Goal: Information Seeking & Learning: Learn about a topic

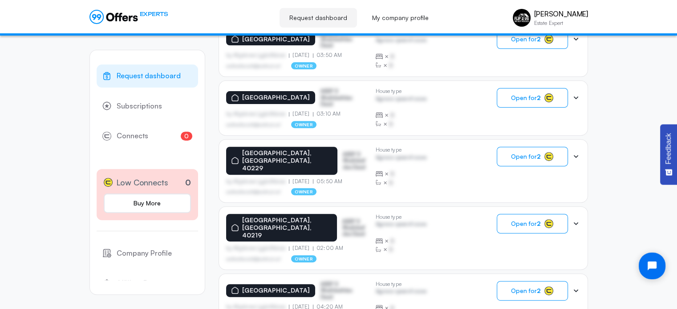
scroll to position [312, 0]
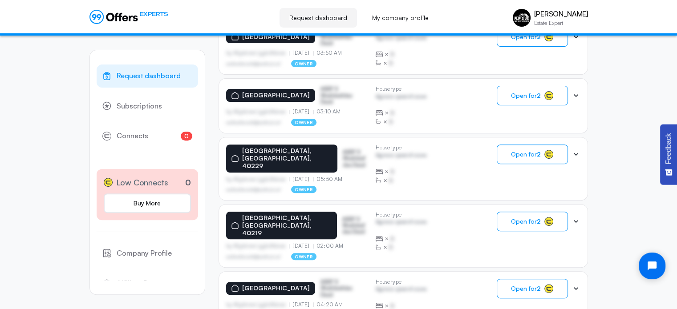
click at [615, 154] on div "Request dashboard Subscriptions 0 Connects 0 Low Connects 0 Buy More Company Pr…" at bounding box center [338, 177] width 677 height 906
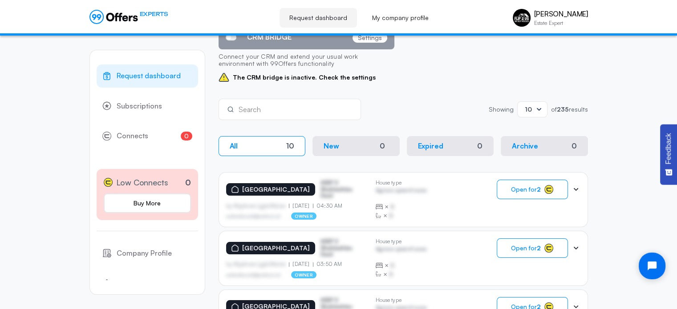
scroll to position [0, 0]
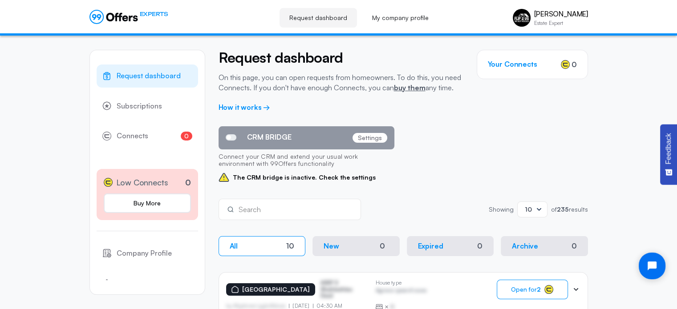
click at [456, 141] on div "CRM BRIDGE Settings Connect your CRM and extend your usual work environment wit…" at bounding box center [404, 154] width 370 height 57
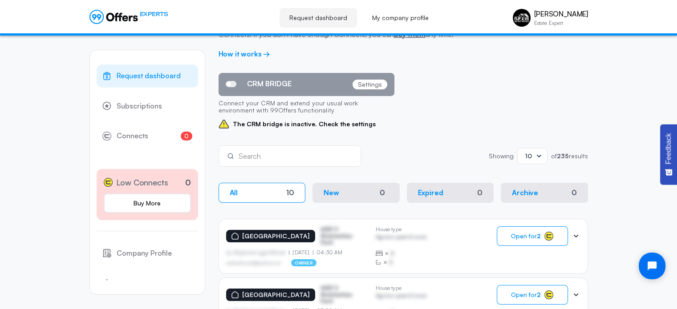
scroll to position [55, 0]
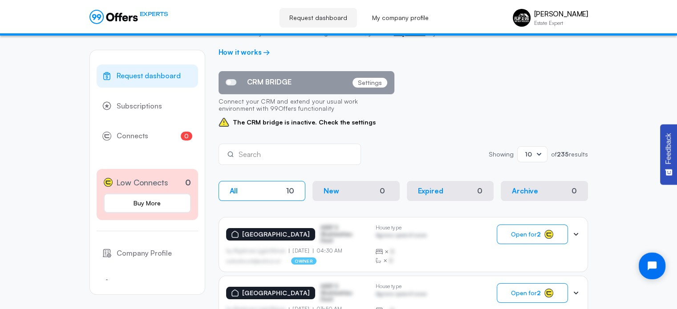
click at [247, 187] on button "All 10" at bounding box center [262, 191] width 87 height 20
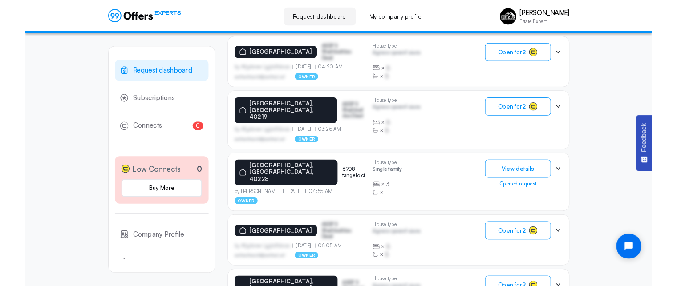
scroll to position [545, 0]
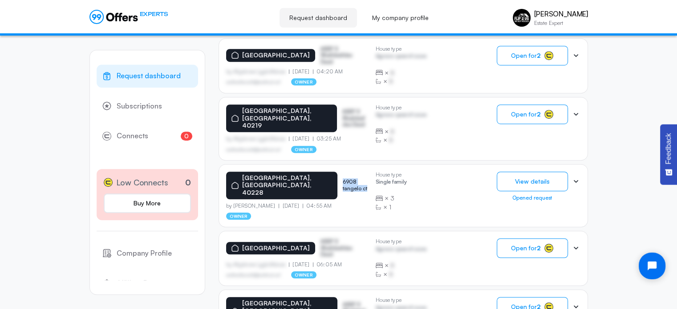
drag, startPoint x: 312, startPoint y: 153, endPoint x: 352, endPoint y: 154, distance: 40.1
click at [352, 179] on p "6908 tangelo ct" at bounding box center [356, 185] width 26 height 13
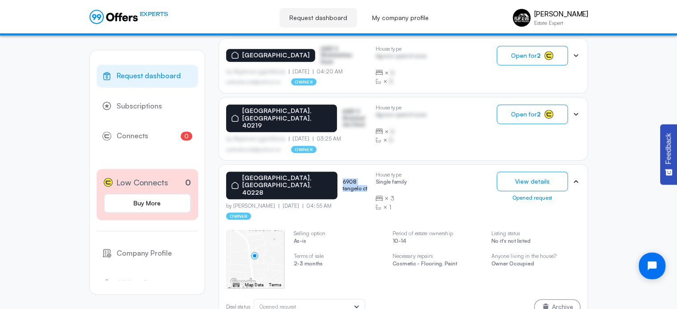
copy p "6908 tangelo ct"
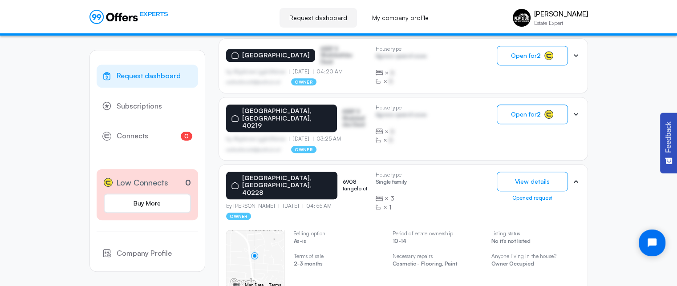
click at [463, 172] on div "[GEOGRAPHIC_DATA] 6908 tangelo ct by [PERSON_NAME] [DATE] 04:55 AM owner House …" at bounding box center [403, 196] width 354 height 49
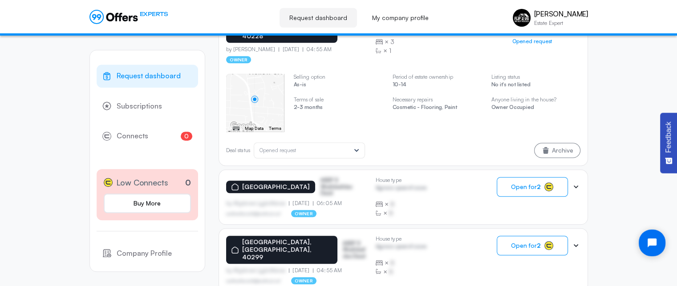
scroll to position [708, 0]
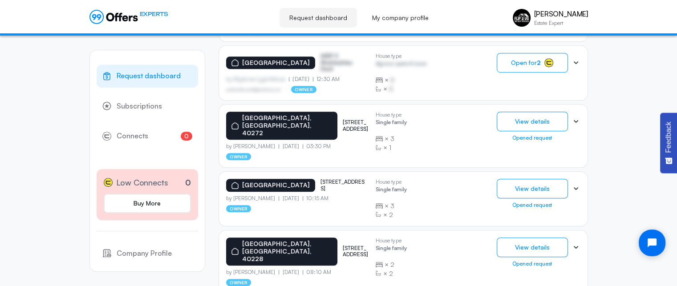
scroll to position [555, 0]
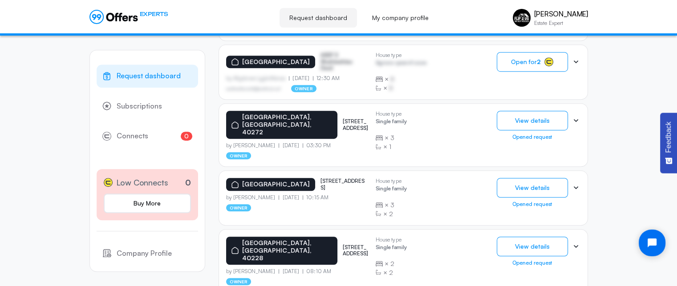
click at [446, 178] on div "[GEOGRAPHIC_DATA][STREET_ADDRESS][GEOGRAPHIC_DATA] by [PERSON_NAME] [DATE] 10:1…" at bounding box center [403, 198] width 354 height 40
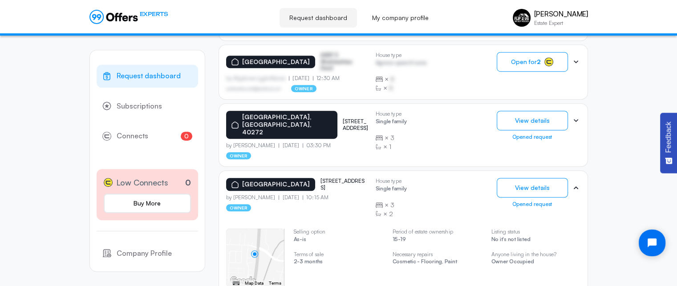
click at [445, 178] on div "[GEOGRAPHIC_DATA][STREET_ADDRESS][GEOGRAPHIC_DATA] by [PERSON_NAME] [DATE] 10:1…" at bounding box center [403, 198] width 354 height 40
click at [448, 178] on div "[GEOGRAPHIC_DATA][STREET_ADDRESS][GEOGRAPHIC_DATA] by [PERSON_NAME] [DATE] 10:1…" at bounding box center [403, 198] width 354 height 40
drag, startPoint x: 309, startPoint y: 138, endPoint x: 342, endPoint y: 153, distance: 36.3
click at [342, 178] on div "[GEOGRAPHIC_DATA][STREET_ADDRESS][GEOGRAPHIC_DATA]" at bounding box center [297, 184] width 142 height 13
copy p "[STREET_ADDRESS]"
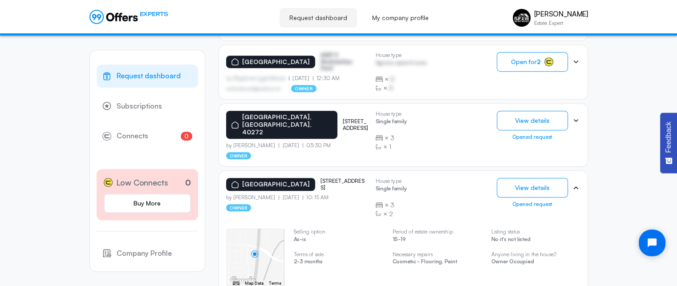
click at [357, 178] on div "[GEOGRAPHIC_DATA][STREET_ADDRESS][GEOGRAPHIC_DATA]" at bounding box center [297, 184] width 142 height 13
click at [465, 178] on div "[GEOGRAPHIC_DATA][STREET_ADDRESS][GEOGRAPHIC_DATA] by [PERSON_NAME] [DATE] 10:1…" at bounding box center [403, 198] width 354 height 40
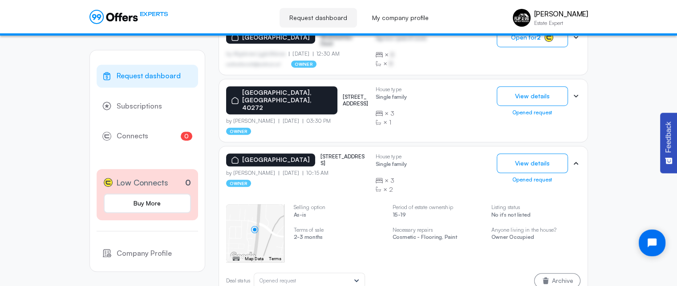
scroll to position [579, 0]
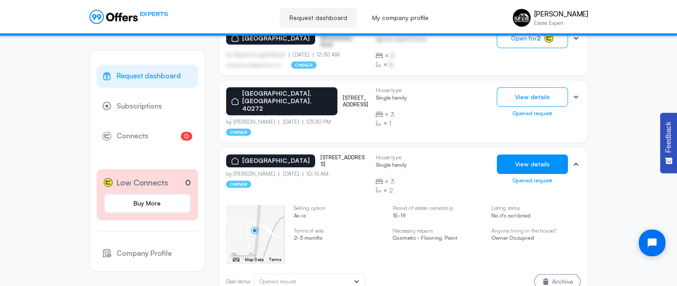
click at [527, 154] on button "View details" at bounding box center [532, 164] width 71 height 20
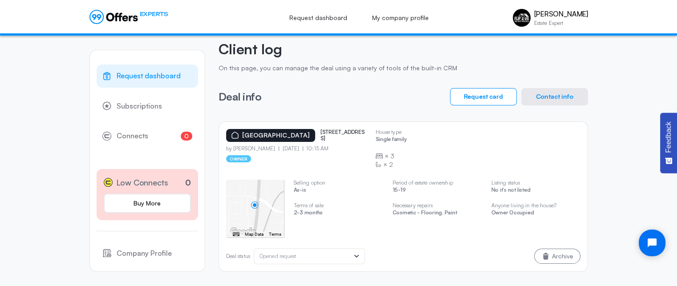
scroll to position [43, 0]
click at [432, 143] on div "[GEOGRAPHIC_DATA][STREET_ADDRESS][GEOGRAPHIC_DATA] by [PERSON_NAME] [DATE] 10:1…" at bounding box center [403, 149] width 354 height 40
click at [430, 135] on div "[GEOGRAPHIC_DATA][STREET_ADDRESS][GEOGRAPHIC_DATA] by [PERSON_NAME] [DATE] 10:1…" at bounding box center [403, 149] width 354 height 40
click at [52, 111] on div "Request dashboard Subscriptions 0 Connects 0 Low Connects 0 Buy More Company Pr…" at bounding box center [338, 143] width 677 height 288
click at [451, 122] on div "[GEOGRAPHIC_DATA] [STREET_ADDRESS] by [PERSON_NAME] [DATE] 10:15 AM owner House…" at bounding box center [404, 197] width 370 height 150
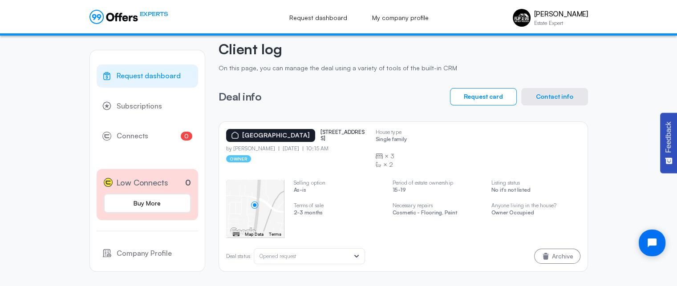
click at [40, 122] on div "Request dashboard Subscriptions 0 Connects 0 Low Connects 0 Buy More Company Pr…" at bounding box center [338, 143] width 677 height 288
click at [425, 138] on div "[GEOGRAPHIC_DATA][STREET_ADDRESS][GEOGRAPHIC_DATA] by [PERSON_NAME] [DATE] 10:1…" at bounding box center [403, 149] width 354 height 40
click at [441, 138] on div "[GEOGRAPHIC_DATA][STREET_ADDRESS][GEOGRAPHIC_DATA] by [PERSON_NAME] [DATE] 10:1…" at bounding box center [403, 149] width 354 height 40
click at [342, 131] on p "[STREET_ADDRESS]" at bounding box center [343, 135] width 45 height 13
click at [429, 135] on div "[GEOGRAPHIC_DATA][STREET_ADDRESS][GEOGRAPHIC_DATA] by [PERSON_NAME] [DATE] 10:1…" at bounding box center [403, 149] width 354 height 40
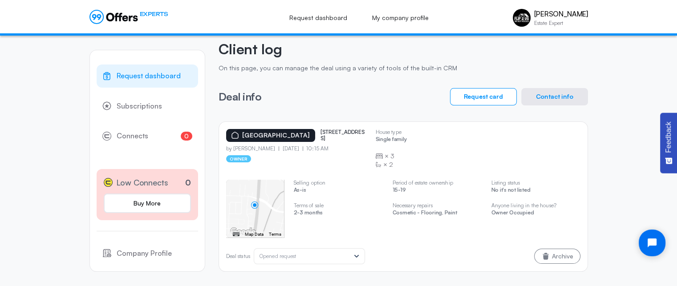
click at [427, 135] on div "[GEOGRAPHIC_DATA][STREET_ADDRESS][GEOGRAPHIC_DATA] by [PERSON_NAME] [DATE] 10:1…" at bounding box center [403, 149] width 354 height 40
click at [423, 130] on div "[GEOGRAPHIC_DATA][STREET_ADDRESS][GEOGRAPHIC_DATA] by [PERSON_NAME] [DATE] 10:1…" at bounding box center [403, 149] width 354 height 40
click at [343, 133] on p "[STREET_ADDRESS]" at bounding box center [343, 135] width 45 height 13
click at [439, 143] on div "[GEOGRAPHIC_DATA][STREET_ADDRESS][GEOGRAPHIC_DATA] by [PERSON_NAME] [DATE] 10:1…" at bounding box center [403, 149] width 354 height 40
click at [432, 138] on div "[GEOGRAPHIC_DATA][STREET_ADDRESS][GEOGRAPHIC_DATA] by [PERSON_NAME] [DATE] 10:1…" at bounding box center [403, 149] width 354 height 40
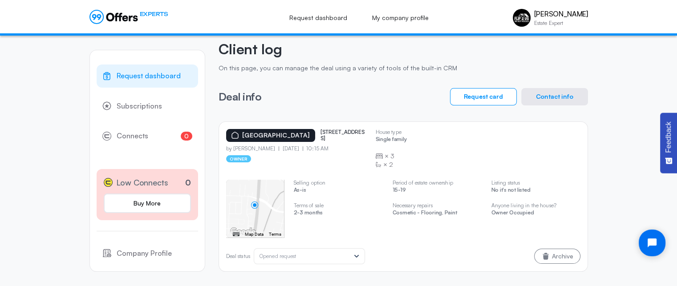
click at [434, 137] on div "[GEOGRAPHIC_DATA][STREET_ADDRESS][GEOGRAPHIC_DATA] by [PERSON_NAME] [DATE] 10:1…" at bounding box center [403, 149] width 354 height 40
click at [422, 135] on div "[GEOGRAPHIC_DATA][STREET_ADDRESS][GEOGRAPHIC_DATA] by [PERSON_NAME] [DATE] 10:1…" at bounding box center [403, 149] width 354 height 40
click at [424, 130] on div "[GEOGRAPHIC_DATA][STREET_ADDRESS][GEOGRAPHIC_DATA] by [PERSON_NAME] [DATE] 10:1…" at bounding box center [403, 149] width 354 height 40
click at [553, 89] on button "Contact info" at bounding box center [554, 96] width 67 height 17
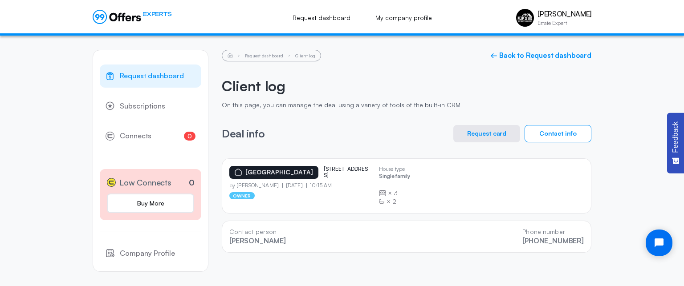
click at [463, 180] on div "[GEOGRAPHIC_DATA][STREET_ADDRESS][GEOGRAPHIC_DATA] by [PERSON_NAME] [DATE] 10:1…" at bounding box center [406, 186] width 354 height 40
click at [490, 195] on div "[GEOGRAPHIC_DATA][STREET_ADDRESS][GEOGRAPHIC_DATA] by [PERSON_NAME] [DATE] 10:1…" at bounding box center [406, 186] width 354 height 40
click at [454, 185] on div "[GEOGRAPHIC_DATA][STREET_ADDRESS][GEOGRAPHIC_DATA] by [PERSON_NAME] [DATE] 10:1…" at bounding box center [406, 186] width 354 height 40
click at [468, 199] on div "[GEOGRAPHIC_DATA][STREET_ADDRESS][GEOGRAPHIC_DATA] by [PERSON_NAME] [DATE] 10:1…" at bounding box center [406, 186] width 354 height 40
click at [466, 200] on div "[GEOGRAPHIC_DATA][STREET_ADDRESS][GEOGRAPHIC_DATA] by [PERSON_NAME] [DATE] 10:1…" at bounding box center [406, 186] width 354 height 40
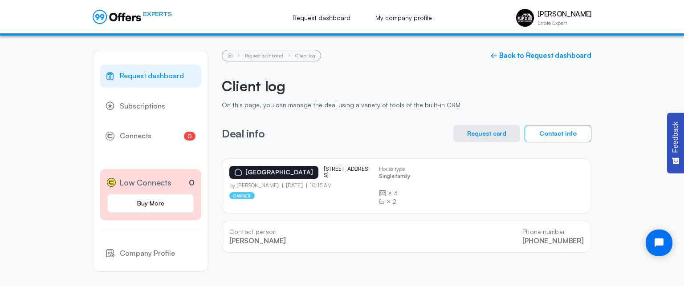
click at [466, 177] on div "[GEOGRAPHIC_DATA][STREET_ADDRESS][GEOGRAPHIC_DATA] by [PERSON_NAME] [DATE] 10:1…" at bounding box center [406, 186] width 354 height 40
click at [483, 129] on button "Request card" at bounding box center [486, 133] width 67 height 17
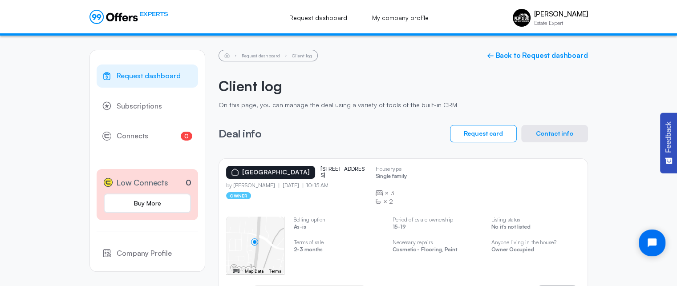
scroll to position [43, 0]
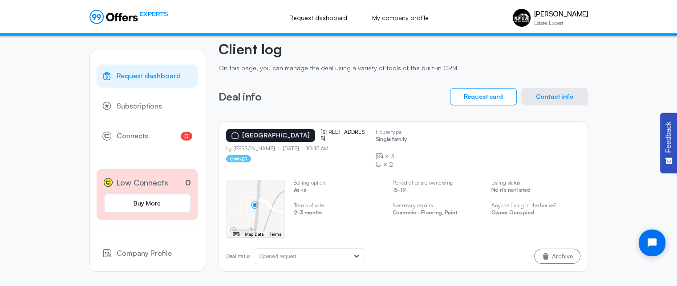
click at [561, 159] on div "[GEOGRAPHIC_DATA][STREET_ADDRESS][GEOGRAPHIC_DATA] by [PERSON_NAME] [DATE] 10:1…" at bounding box center [403, 149] width 354 height 40
click at [391, 152] on span "3" at bounding box center [392, 156] width 4 height 9
click at [478, 145] on div "[GEOGRAPHIC_DATA][STREET_ADDRESS][GEOGRAPHIC_DATA] by [PERSON_NAME] [DATE] 10:1…" at bounding box center [403, 149] width 354 height 40
click at [494, 138] on div "[GEOGRAPHIC_DATA][STREET_ADDRESS][GEOGRAPHIC_DATA] by [PERSON_NAME] [DATE] 10:1…" at bounding box center [403, 149] width 354 height 40
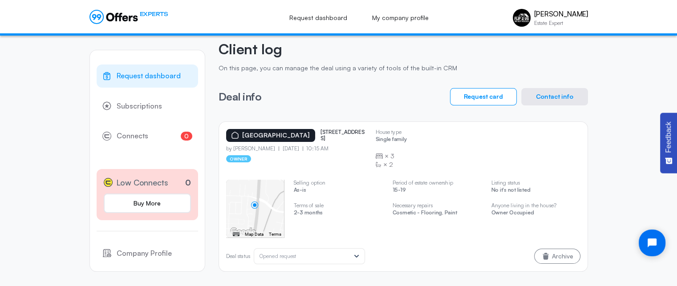
click at [399, 136] on p "Single family" at bounding box center [391, 140] width 31 height 8
click at [483, 135] on div "[GEOGRAPHIC_DATA][STREET_ADDRESS][GEOGRAPHIC_DATA] by [PERSON_NAME] [DATE] 10:1…" at bounding box center [403, 149] width 354 height 40
click at [486, 141] on div "[GEOGRAPHIC_DATA][STREET_ADDRESS][GEOGRAPHIC_DATA] by [PERSON_NAME] [DATE] 10:1…" at bounding box center [403, 149] width 354 height 40
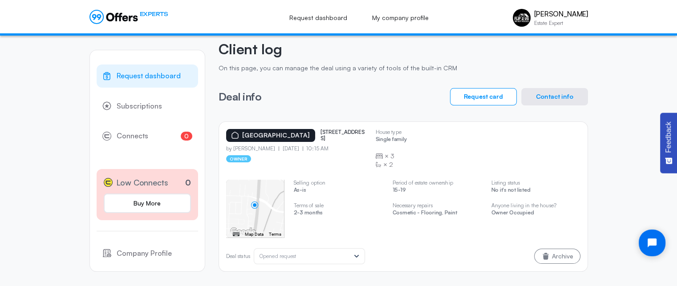
click at [595, 166] on div "Request dashboard Subscriptions 0 Connects 0 Low Connects 0 Buy More Company Pr…" at bounding box center [339, 143] width 516 height 288
click at [583, 133] on div "[GEOGRAPHIC_DATA] [STREET_ADDRESS] by [PERSON_NAME] [DATE] 10:15 AM owner House…" at bounding box center [404, 197] width 370 height 150
click at [592, 130] on div "Request dashboard Subscriptions 0 Connects 0 Low Connects 0 Buy More Company Pr…" at bounding box center [339, 143] width 516 height 288
click at [583, 139] on div "[GEOGRAPHIC_DATA] [STREET_ADDRESS] by [PERSON_NAME] [DATE] 10:15 AM owner House…" at bounding box center [404, 197] width 370 height 150
click at [583, 142] on div "[GEOGRAPHIC_DATA] [STREET_ADDRESS] by [PERSON_NAME] [DATE] 10:15 AM owner House…" at bounding box center [404, 197] width 370 height 150
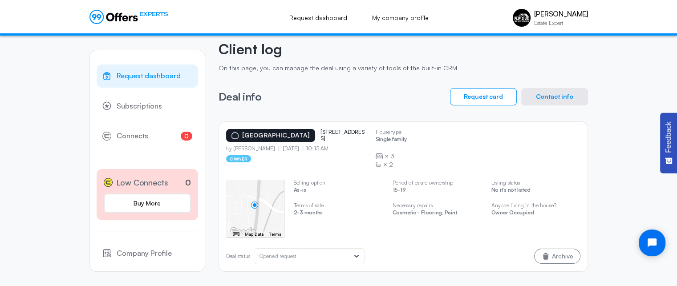
click at [579, 153] on div "[GEOGRAPHIC_DATA][STREET_ADDRESS][GEOGRAPHIC_DATA] by [PERSON_NAME] [DATE] 10:1…" at bounding box center [403, 149] width 354 height 40
click at [573, 153] on div "[GEOGRAPHIC_DATA][STREET_ADDRESS][GEOGRAPHIC_DATA] by [PERSON_NAME] [DATE] 10:1…" at bounding box center [403, 149] width 354 height 40
click at [615, 150] on div "Request dashboard Subscriptions 0 Connects 0 Low Connects 0 Buy More Company Pr…" at bounding box center [338, 143] width 677 height 288
click at [590, 151] on div "Request dashboard Subscriptions 0 Connects 0 Low Connects 0 Buy More Company Pr…" at bounding box center [339, 143] width 516 height 288
click at [608, 162] on div "Request dashboard Subscriptions 0 Connects 0 Low Connects 0 Buy More Company Pr…" at bounding box center [338, 143] width 677 height 288
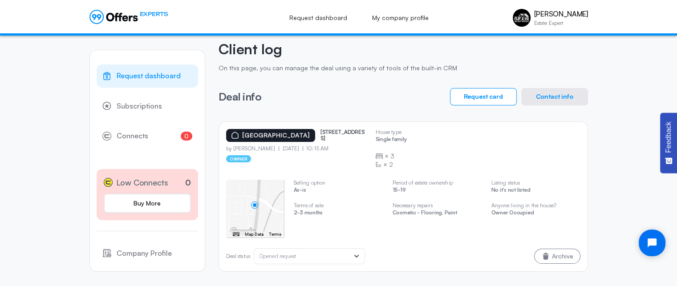
click at [540, 144] on div "[GEOGRAPHIC_DATA][STREET_ADDRESS][GEOGRAPHIC_DATA] by [PERSON_NAME] [DATE] 10:1…" at bounding box center [403, 149] width 354 height 40
click at [540, 142] on div "[GEOGRAPHIC_DATA][STREET_ADDRESS][GEOGRAPHIC_DATA] by [PERSON_NAME] [DATE] 10:1…" at bounding box center [403, 149] width 354 height 40
click at [513, 140] on div "[GEOGRAPHIC_DATA][STREET_ADDRESS][GEOGRAPHIC_DATA] by [PERSON_NAME] [DATE] 10:1…" at bounding box center [403, 149] width 354 height 40
click at [512, 138] on div "[GEOGRAPHIC_DATA][STREET_ADDRESS][GEOGRAPHIC_DATA] by [PERSON_NAME] [DATE] 10:1…" at bounding box center [403, 149] width 354 height 40
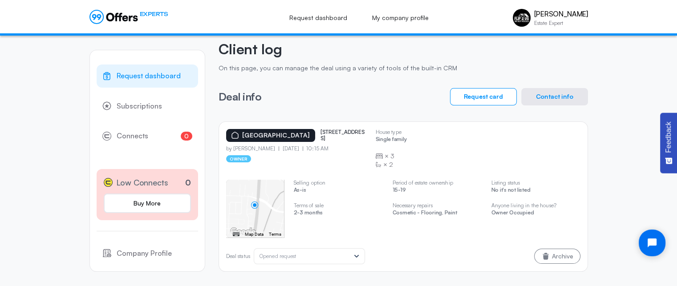
click at [509, 137] on div "[GEOGRAPHIC_DATA][STREET_ADDRESS][GEOGRAPHIC_DATA] by [PERSON_NAME] [DATE] 10:1…" at bounding box center [403, 149] width 354 height 40
click at [487, 137] on div "[GEOGRAPHIC_DATA][STREET_ADDRESS][GEOGRAPHIC_DATA] by [PERSON_NAME] [DATE] 10:1…" at bounding box center [403, 149] width 354 height 40
click at [605, 124] on div "Request dashboard Subscriptions 0 Connects 0 Low Connects 0 Buy More Company Pr…" at bounding box center [338, 143] width 677 height 288
click at [455, 130] on div "[GEOGRAPHIC_DATA][STREET_ADDRESS][GEOGRAPHIC_DATA] by [PERSON_NAME] [DATE] 10:1…" at bounding box center [403, 149] width 354 height 40
click at [390, 136] on p "Single family" at bounding box center [391, 140] width 31 height 8
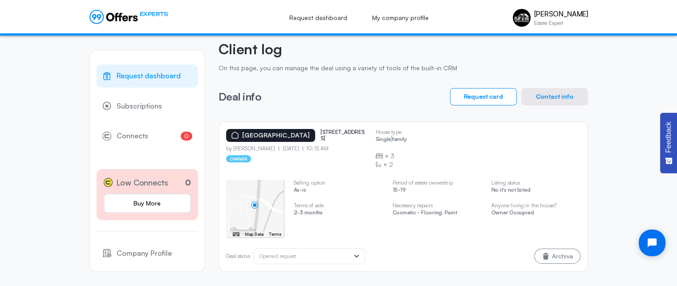
click at [390, 136] on p "Single family" at bounding box center [391, 140] width 31 height 8
click at [384, 136] on p "Single family" at bounding box center [391, 140] width 31 height 8
click at [389, 129] on p "House type" at bounding box center [391, 132] width 31 height 6
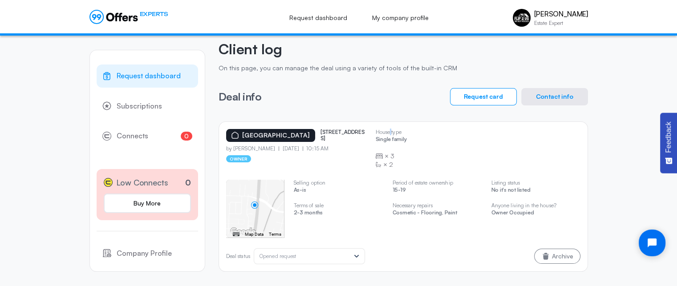
click at [389, 129] on p "House type" at bounding box center [391, 132] width 31 height 6
click at [389, 136] on p "Single family" at bounding box center [391, 140] width 31 height 8
click at [395, 129] on p "House type" at bounding box center [391, 132] width 31 height 6
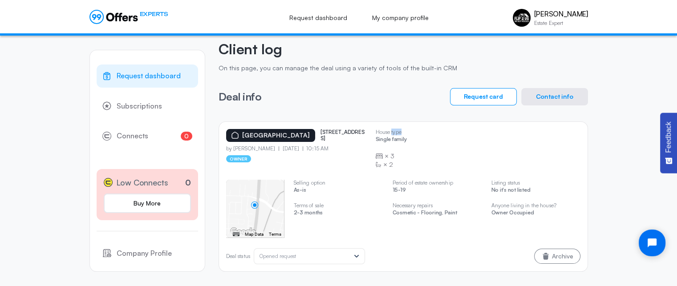
click at [395, 129] on p "House type" at bounding box center [391, 132] width 31 height 6
click at [468, 129] on div "[GEOGRAPHIC_DATA][STREET_ADDRESS][GEOGRAPHIC_DATA] by [PERSON_NAME] [DATE] 10:1…" at bounding box center [403, 149] width 354 height 40
